Goal: Complete application form

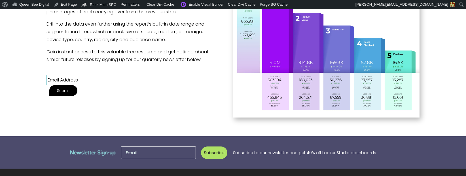
click at [86, 80] on input "Contact form" at bounding box center [132, 80] width 170 height 10
type input "[EMAIL_ADDRESS][DOMAIN_NAME]"
click at [77, 85] on input "Submit" at bounding box center [63, 90] width 28 height 11
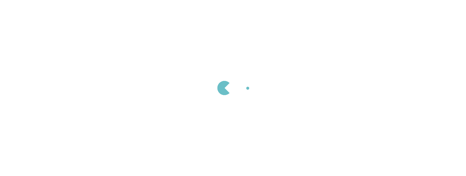
scroll to position [208, 0]
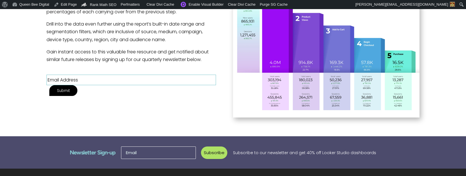
click at [78, 79] on input "Contact form" at bounding box center [132, 80] width 170 height 10
type input "[EMAIL_ADDRESS][DOMAIN_NAME]"
click at [77, 85] on input "Submit" at bounding box center [63, 90] width 28 height 11
click at [101, 78] on input "Contact form" at bounding box center [132, 80] width 170 height 10
type input "[EMAIL_ADDRESS][DOMAIN_NAME]"
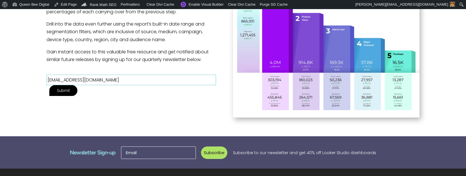
click at [77, 85] on input "Submit" at bounding box center [63, 90] width 28 height 11
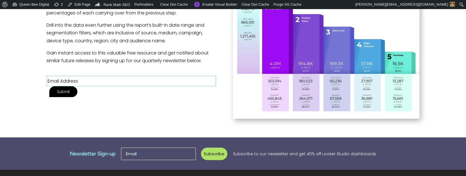
click at [109, 80] on input "Contact form" at bounding box center [132, 81] width 170 height 10
type input "[EMAIL_ADDRESS][DOMAIN_NAME]"
click at [77, 86] on input "Submit" at bounding box center [63, 91] width 28 height 11
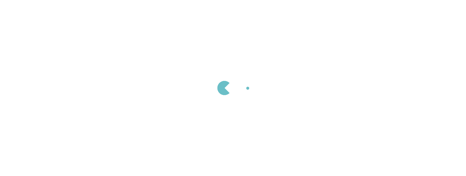
scroll to position [207, 0]
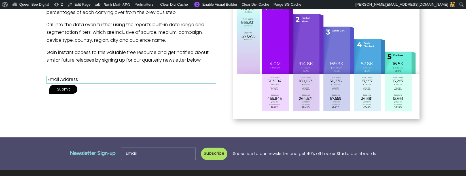
click at [94, 83] on div at bounding box center [233, 88] width 466 height 176
click at [88, 81] on input "Contact form" at bounding box center [132, 80] width 170 height 8
type input "[EMAIL_ADDRESS][DOMAIN_NAME]"
click at [77, 85] on input "Submit" at bounding box center [63, 89] width 28 height 9
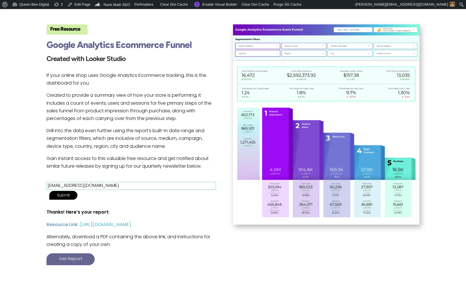
scroll to position [101, 2]
